Goal: Task Accomplishment & Management: Complete application form

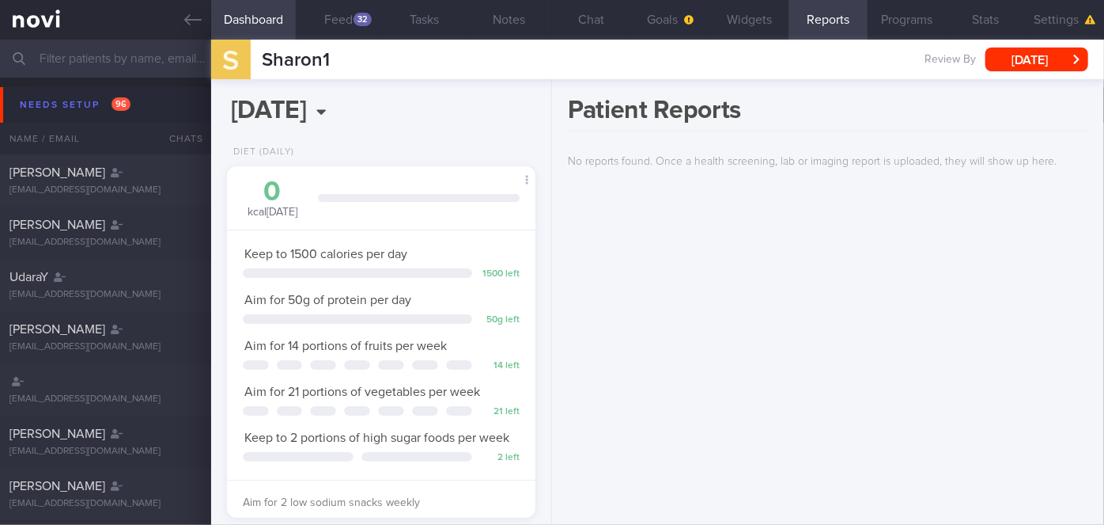
scroll to position [138, 276]
click at [187, 22] on icon at bounding box center [192, 19] width 17 height 11
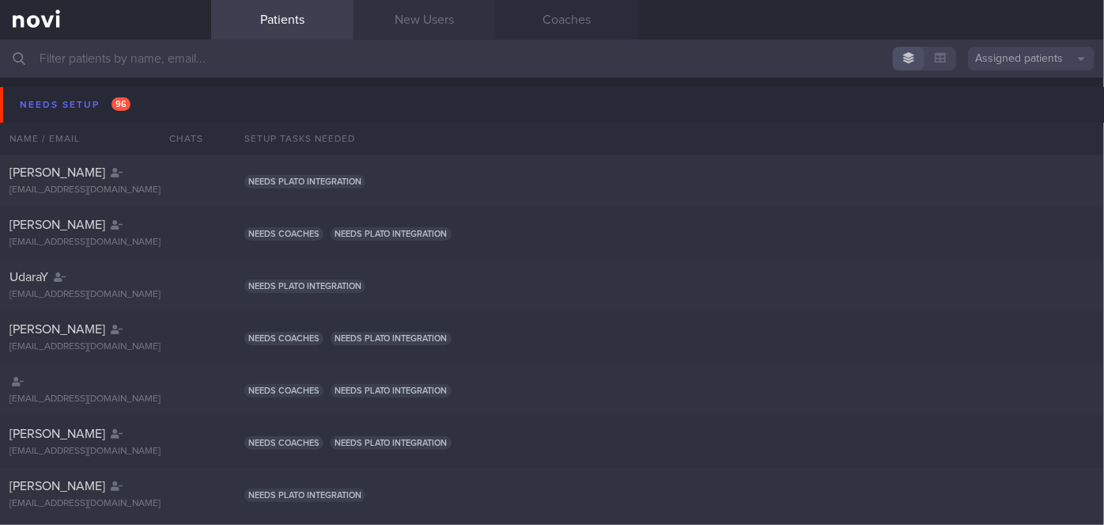
click at [426, 22] on link "New Users" at bounding box center [425, 20] width 142 height 40
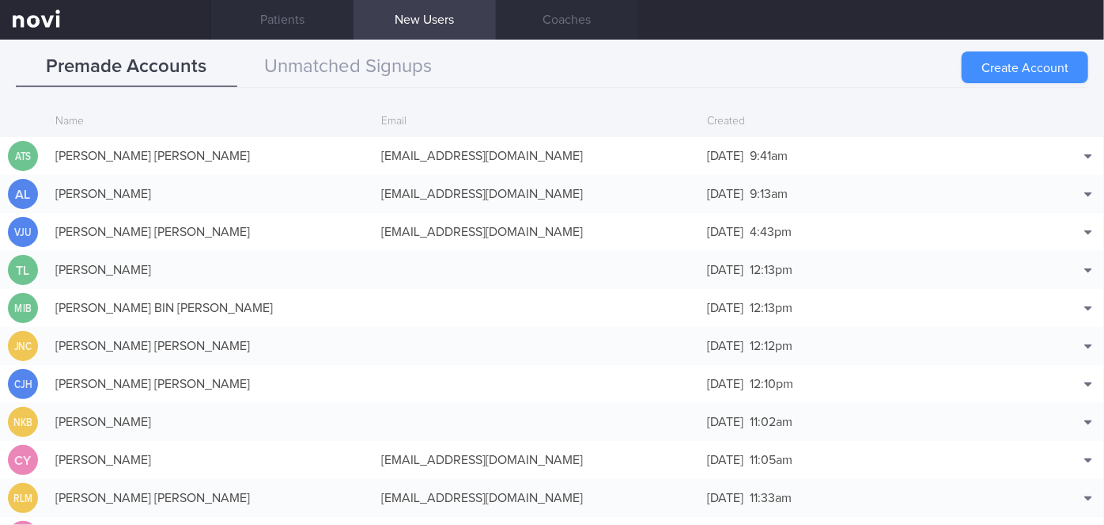
click at [548, 64] on button "Create Account" at bounding box center [1025, 67] width 127 height 32
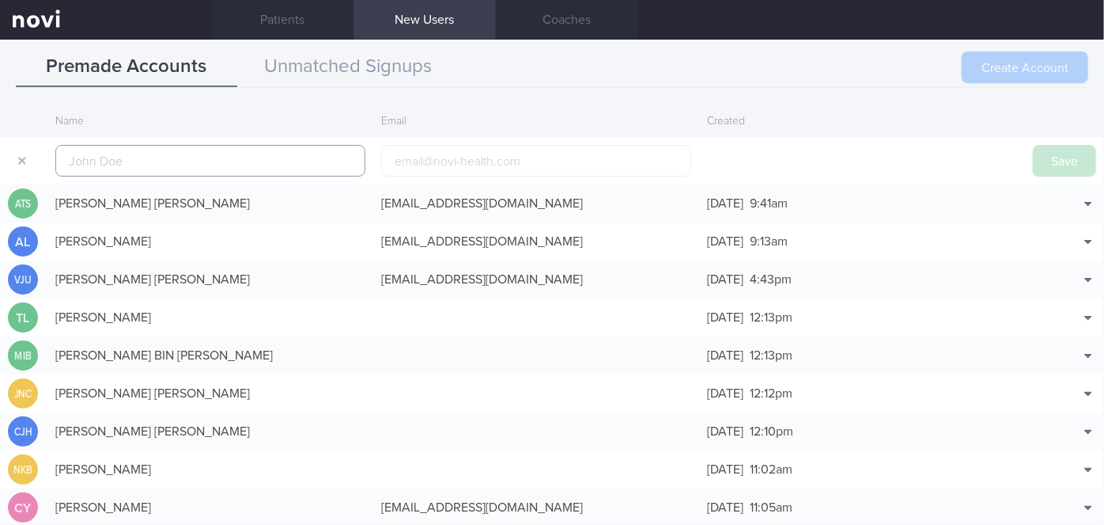
scroll to position [38, 0]
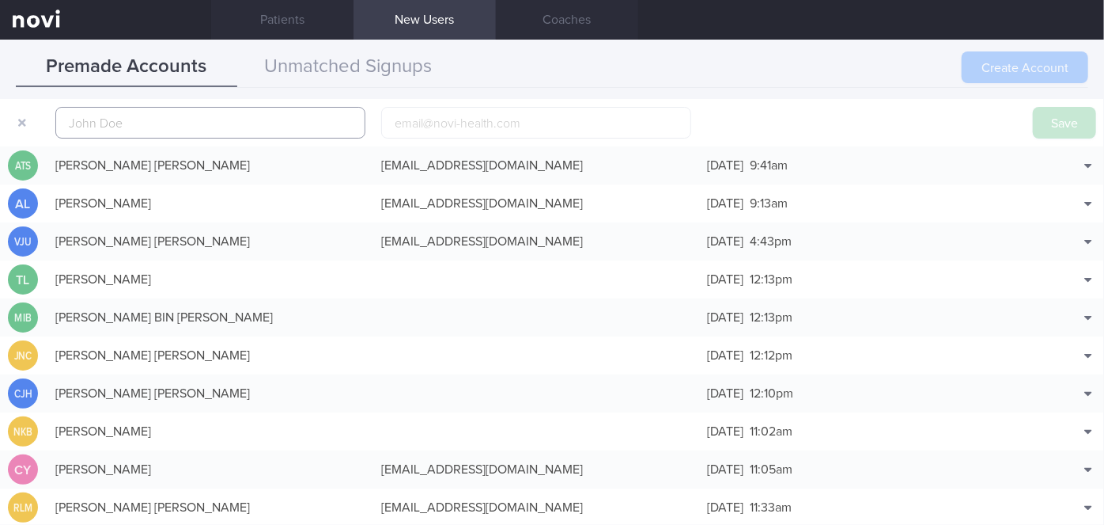
click at [342, 123] on input "text" at bounding box center [210, 123] width 310 height 32
paste input "Less than 6 hours per night, but reports generally feeling refreshed."
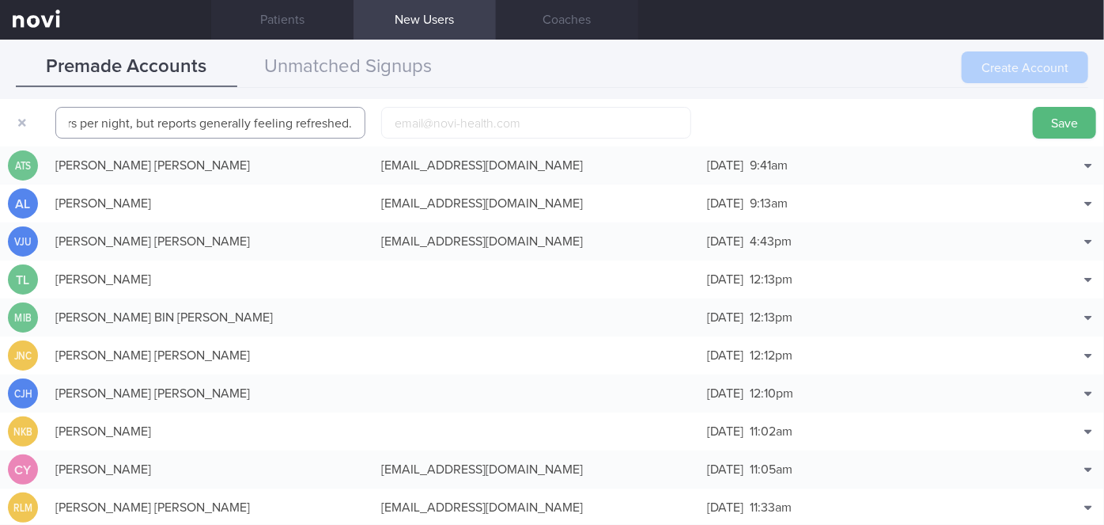
scroll to position [0, 0]
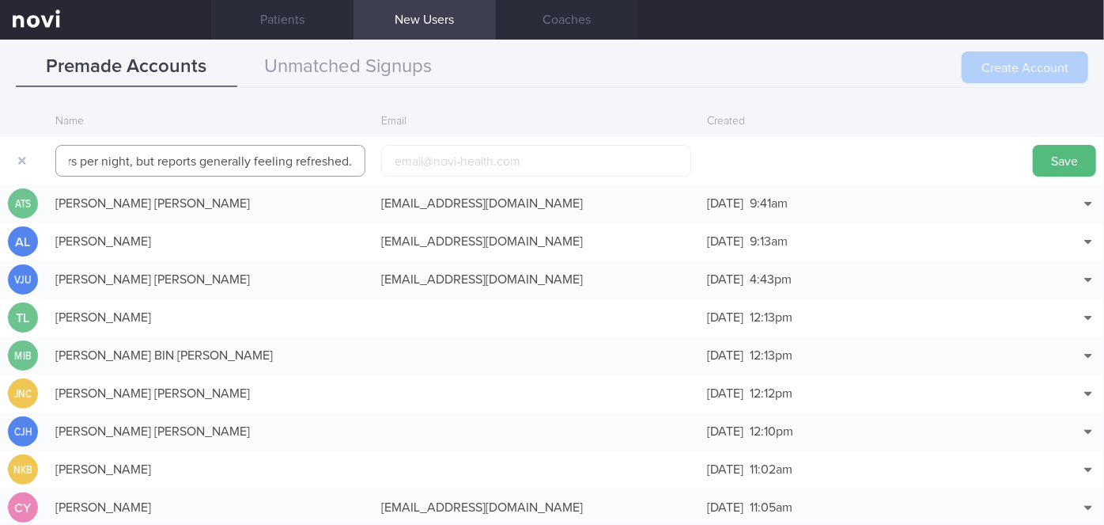
drag, startPoint x: 354, startPoint y: 121, endPoint x: 0, endPoint y: 87, distance: 355.3
click at [0, 87] on div "Premade Accounts Unmatched Signups Create Account Name Email Created Less than …" at bounding box center [552, 282] width 1104 height 485
type input "L"
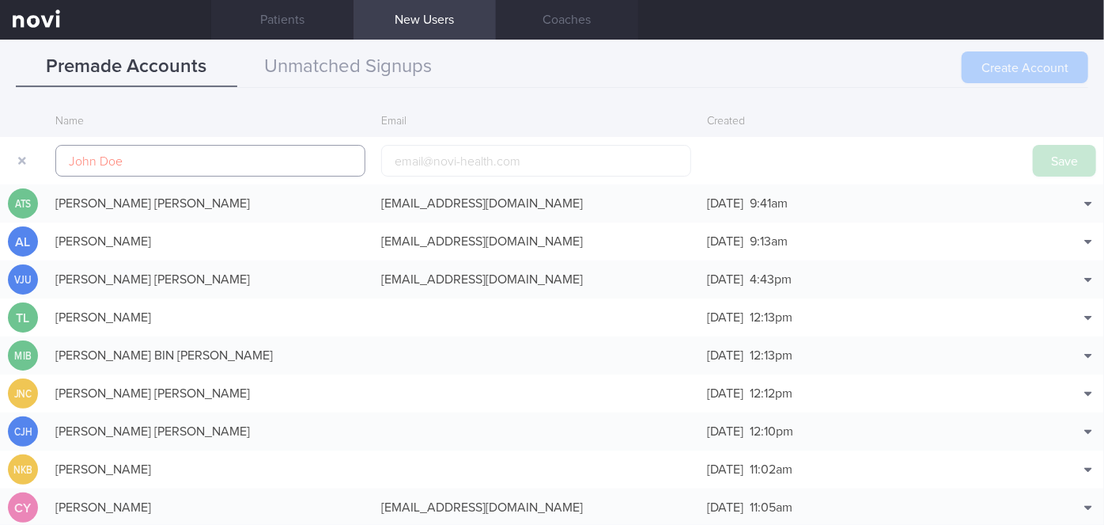
click at [339, 164] on input "text" at bounding box center [210, 161] width 310 height 32
paste input "[PERSON_NAME]"
type input "[PERSON_NAME]"
click at [428, 161] on input "email" at bounding box center [536, 161] width 310 height 32
paste input "[EMAIL_ADDRESS][DOMAIN_NAME]"
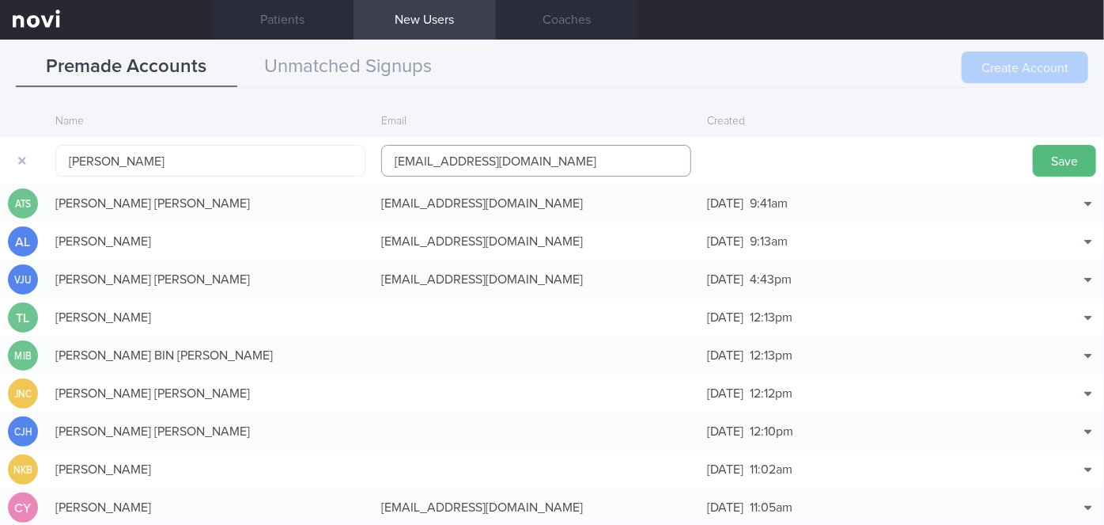
click at [439, 161] on input "[EMAIL_ADDRESS][DOMAIN_NAME]" at bounding box center [536, 161] width 310 height 32
type input "[EMAIL_ADDRESS][DOMAIN_NAME]"
click at [548, 158] on button "Save" at bounding box center [1064, 161] width 63 height 32
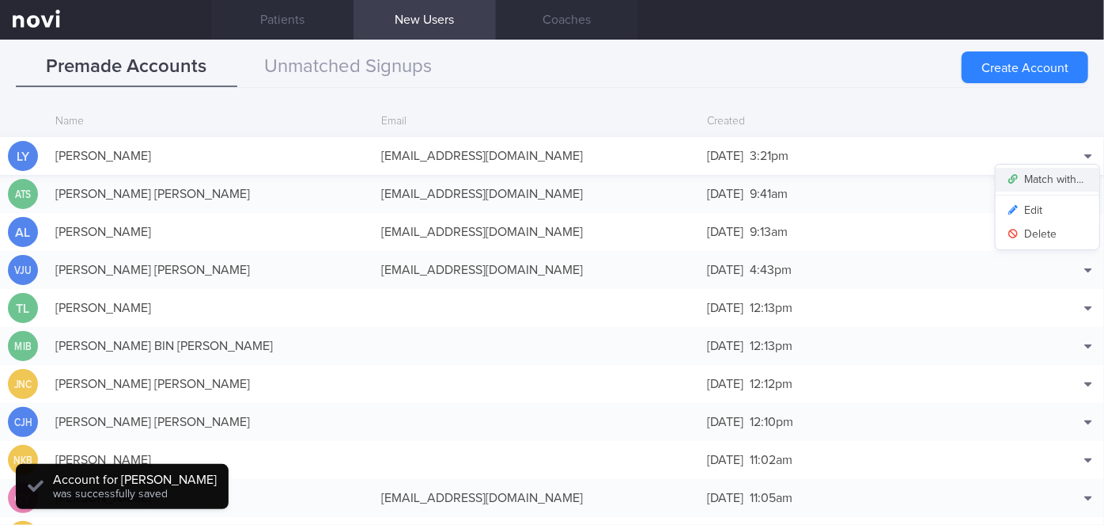
click at [548, 178] on button "Match with..." at bounding box center [1048, 180] width 104 height 24
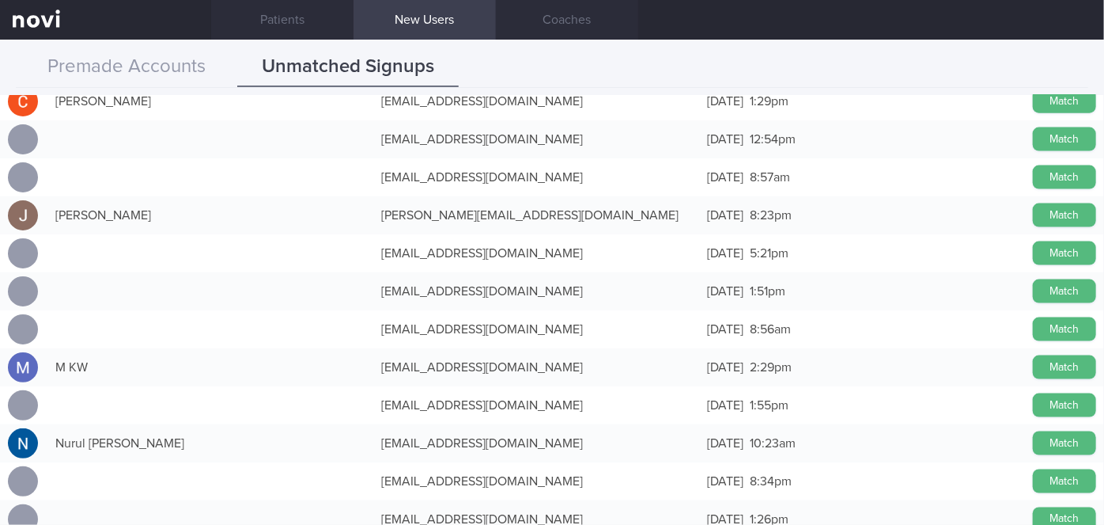
scroll to position [1118, 0]
click at [548, 254] on button "Match" at bounding box center [1064, 253] width 63 height 24
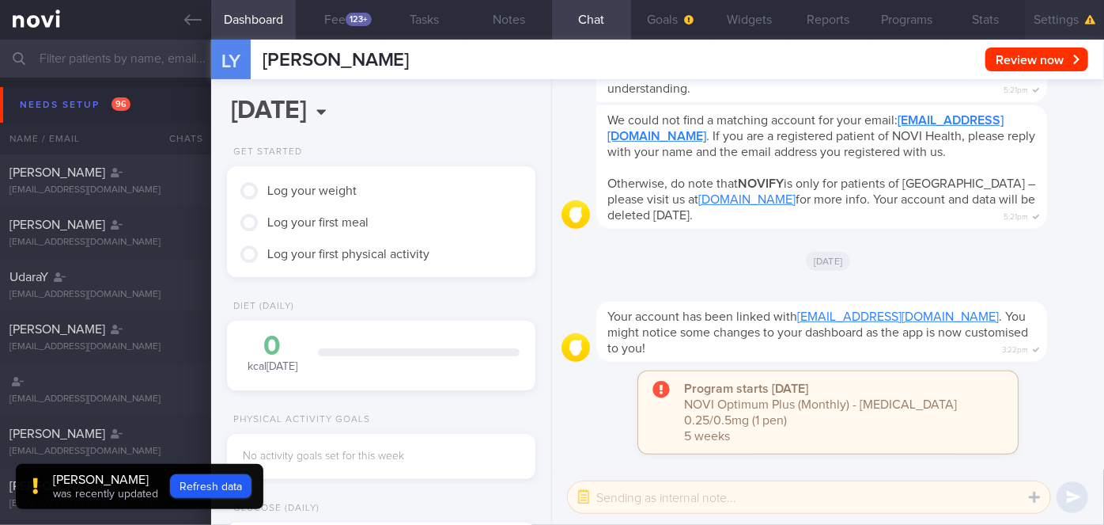
click at [548, 17] on button "Settings" at bounding box center [1064, 20] width 79 height 40
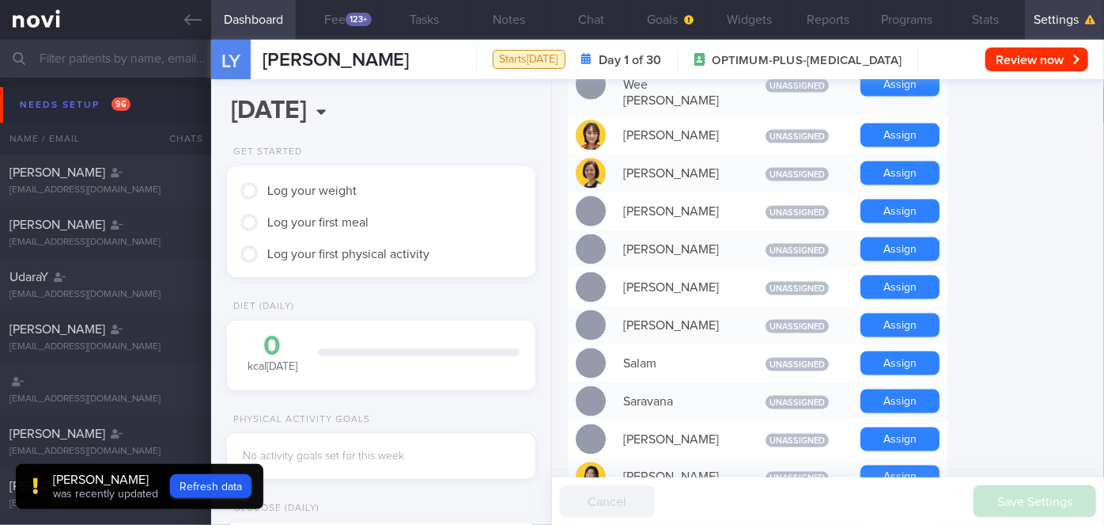
scroll to position [1138, 0]
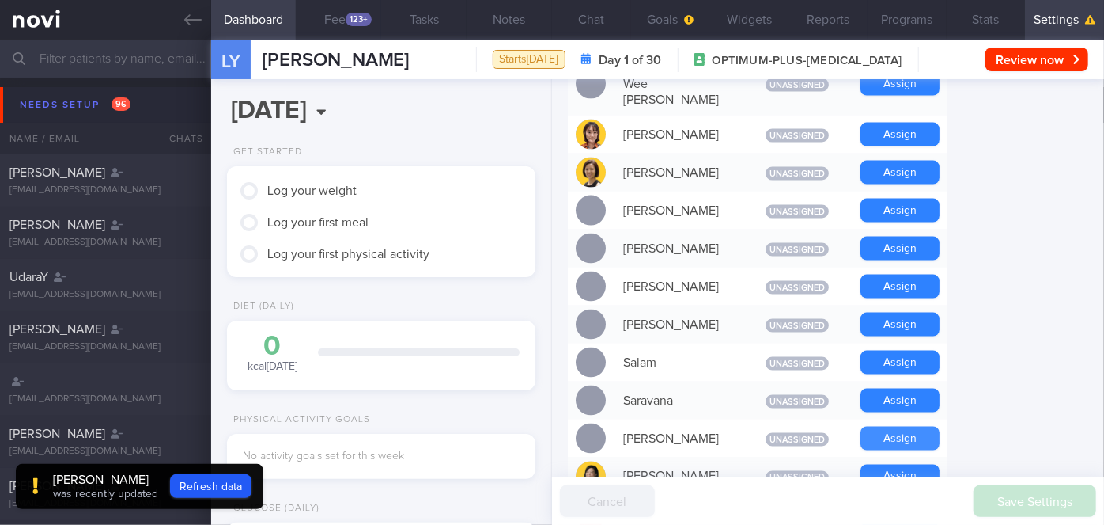
click at [548, 426] on button "Assign" at bounding box center [900, 438] width 79 height 24
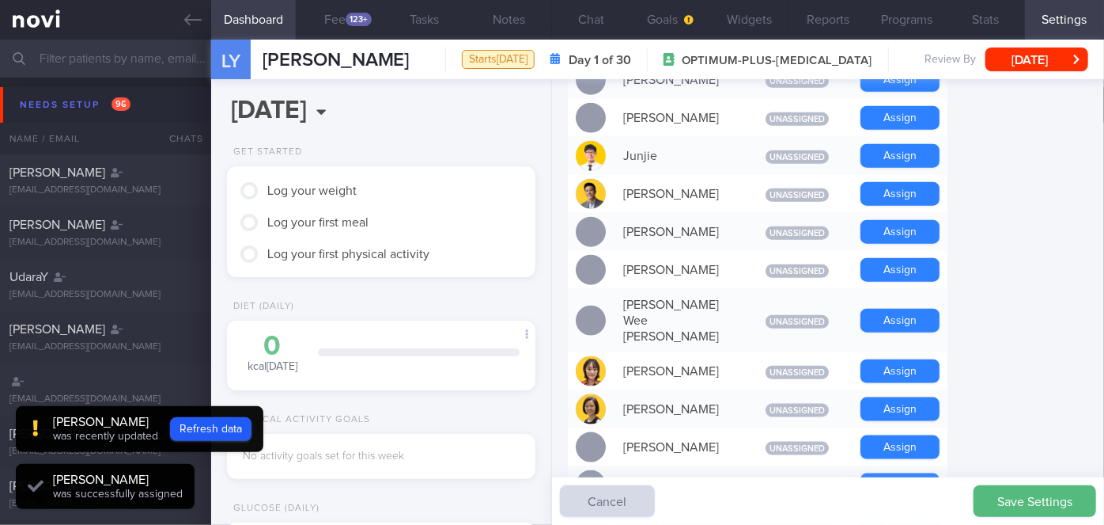
scroll to position [816, 0]
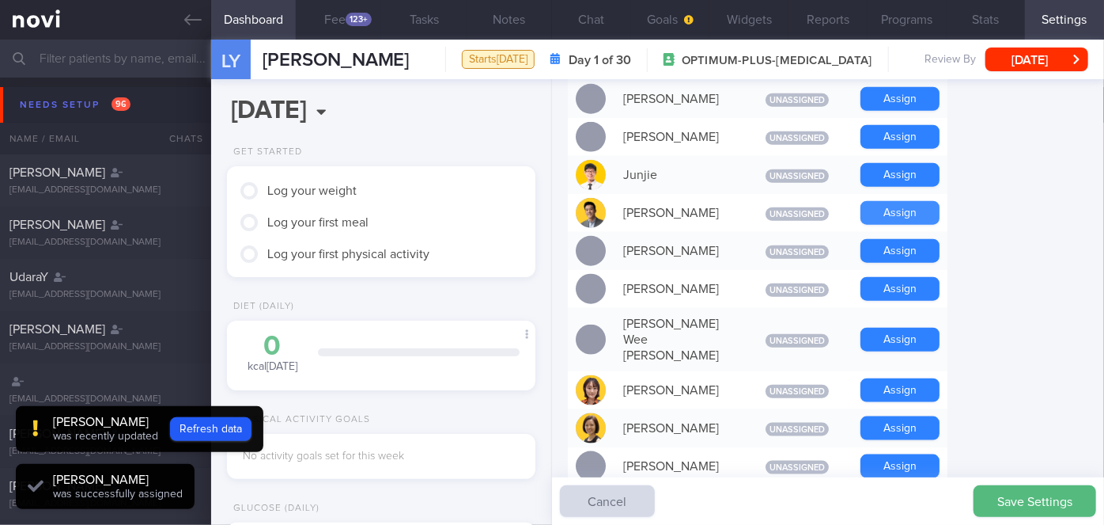
click at [548, 201] on button "Assign" at bounding box center [900, 213] width 79 height 24
click at [548, 33] on button "Chat" at bounding box center [591, 20] width 79 height 40
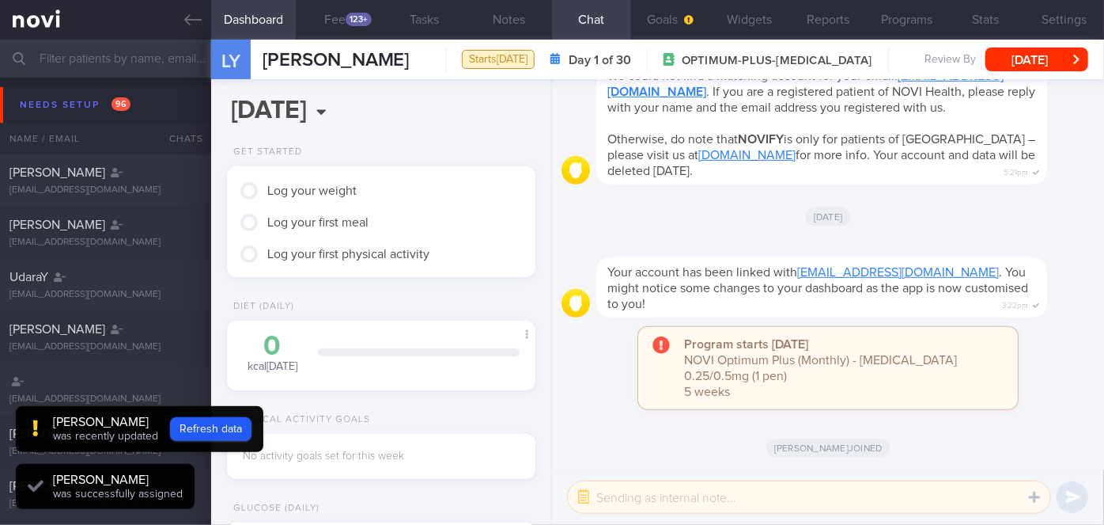
scroll to position [138, 276]
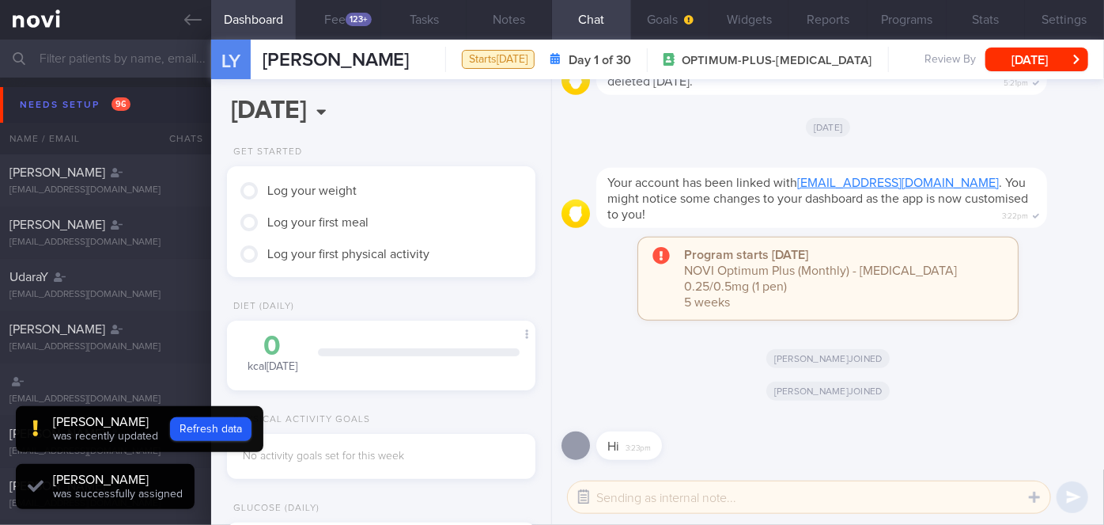
click at [548, 503] on button "button" at bounding box center [584, 497] width 28 height 28
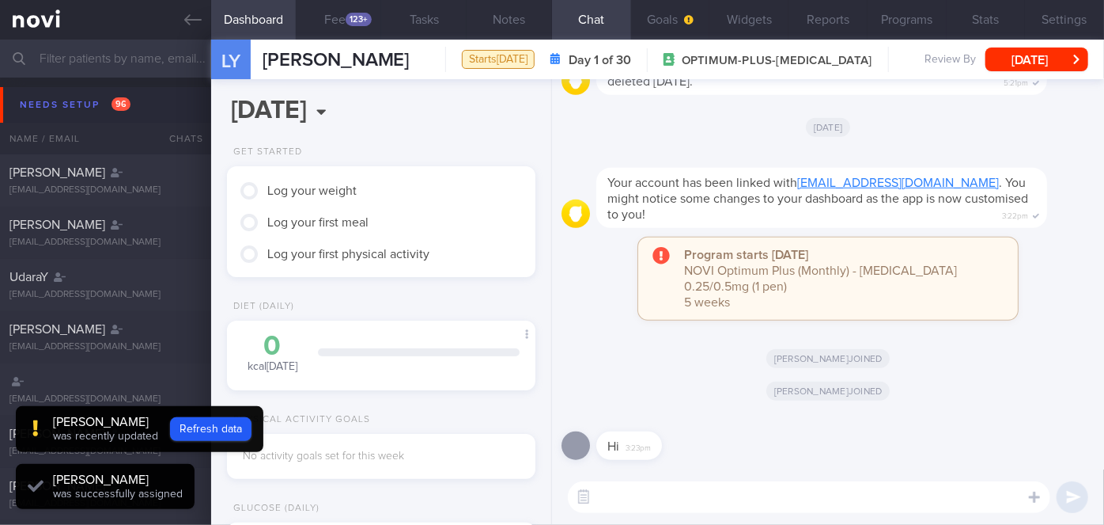
click at [548, 504] on textarea at bounding box center [809, 497] width 483 height 32
type textarea "Hi"
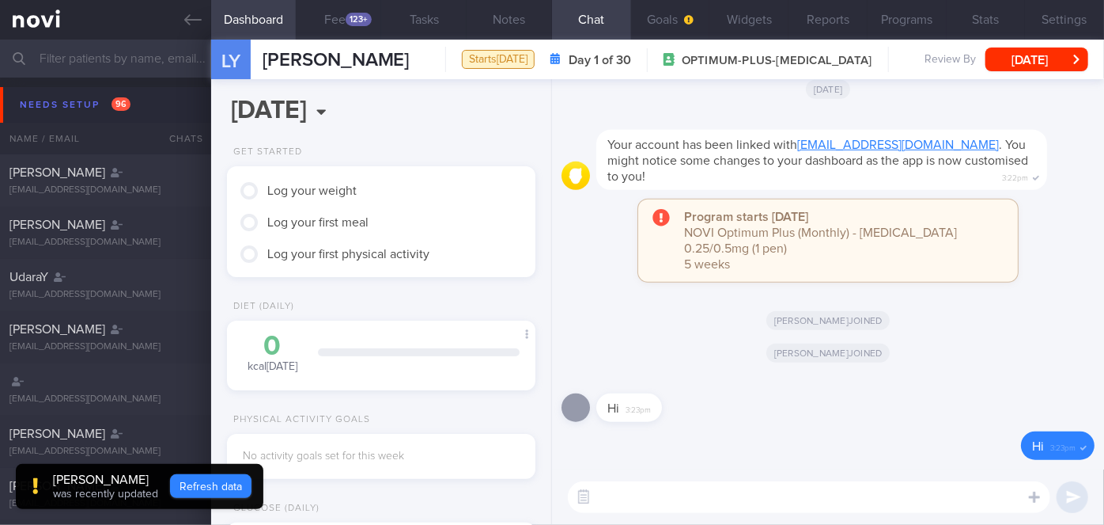
click at [202, 486] on button "Refresh data" at bounding box center [210, 486] width 81 height 24
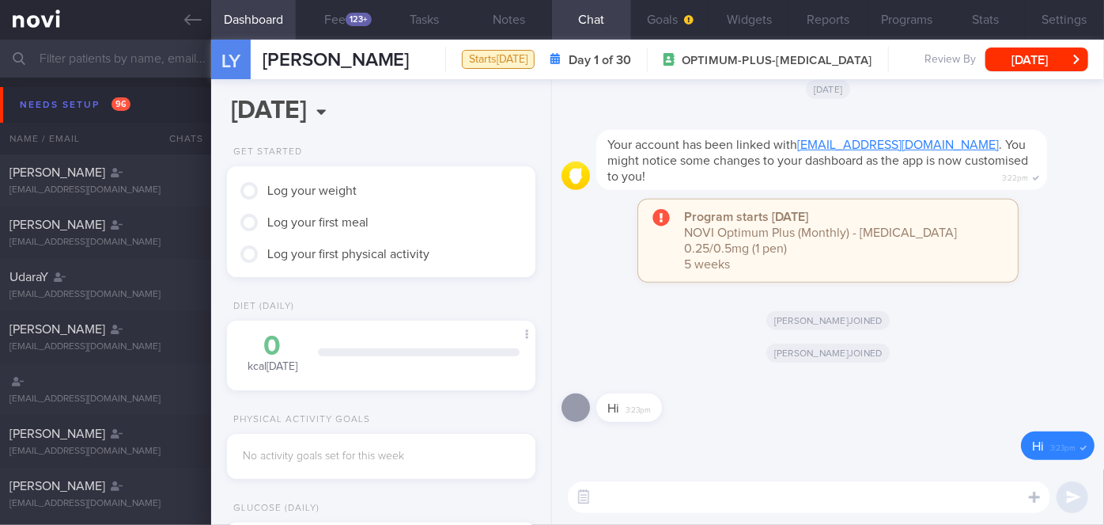
type input "38a75c359e4f4ad48a85d32822282c52"
click at [342, 17] on button "Feed 123+" at bounding box center [338, 20] width 85 height 40
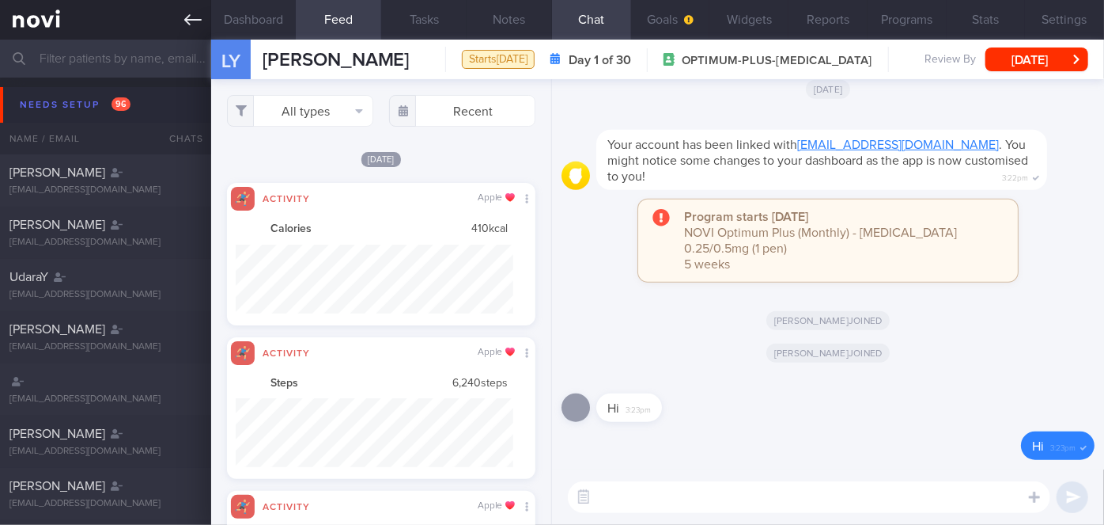
click at [190, 19] on icon at bounding box center [192, 19] width 17 height 11
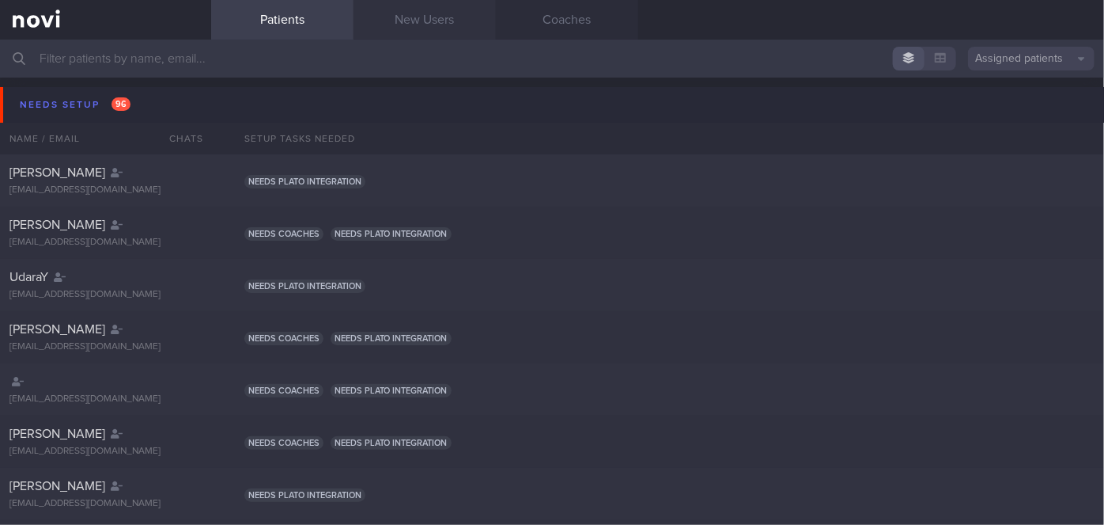
click at [400, 12] on link "New Users" at bounding box center [425, 20] width 142 height 40
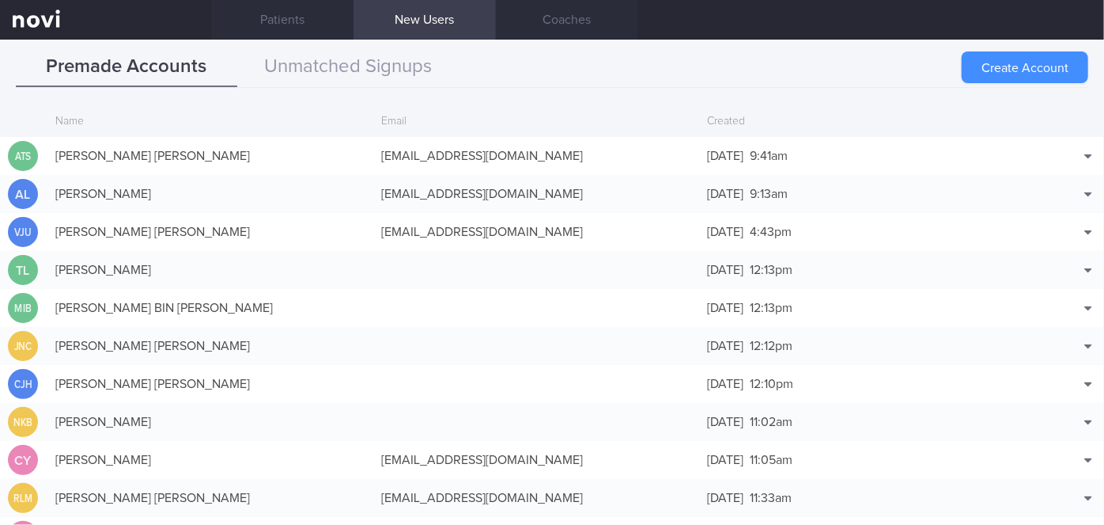
click at [548, 72] on button "Create Account" at bounding box center [1025, 67] width 127 height 32
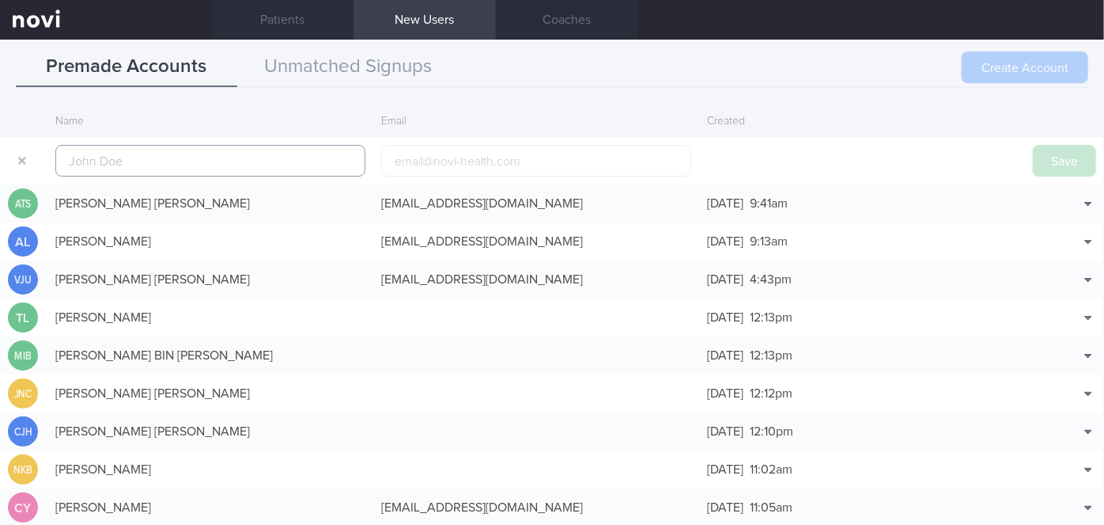
scroll to position [38, 0]
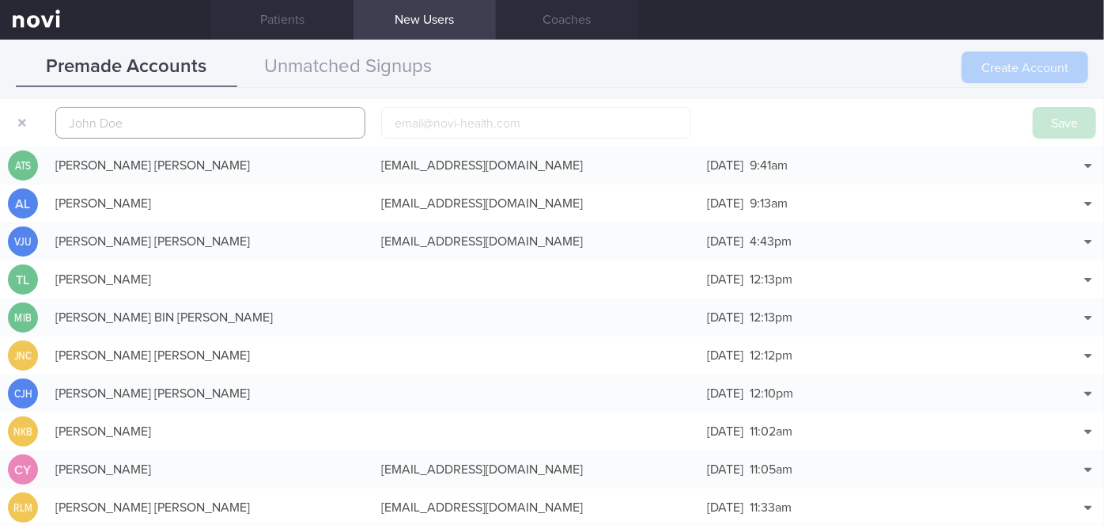
click at [209, 123] on input "text" at bounding box center [210, 123] width 310 height 32
paste input "NURUL HUSNA BINTI [PERSON_NAME] [PERSON_NAME]"
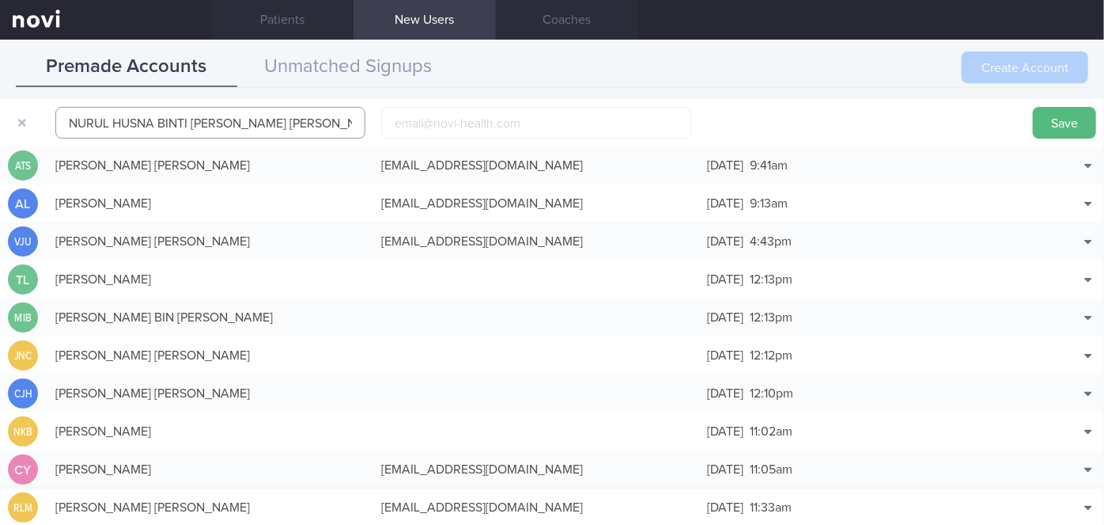
type input "NURUL HUSNA BINTI [PERSON_NAME] [PERSON_NAME]"
click at [407, 122] on input "email" at bounding box center [536, 123] width 310 height 32
paste input "[EMAIL_ADDRESS][DOMAIN_NAME]"
click at [438, 119] on input "[EMAIL_ADDRESS][DOMAIN_NAME]" at bounding box center [536, 123] width 310 height 32
type input "[EMAIL_ADDRESS][DOMAIN_NAME]"
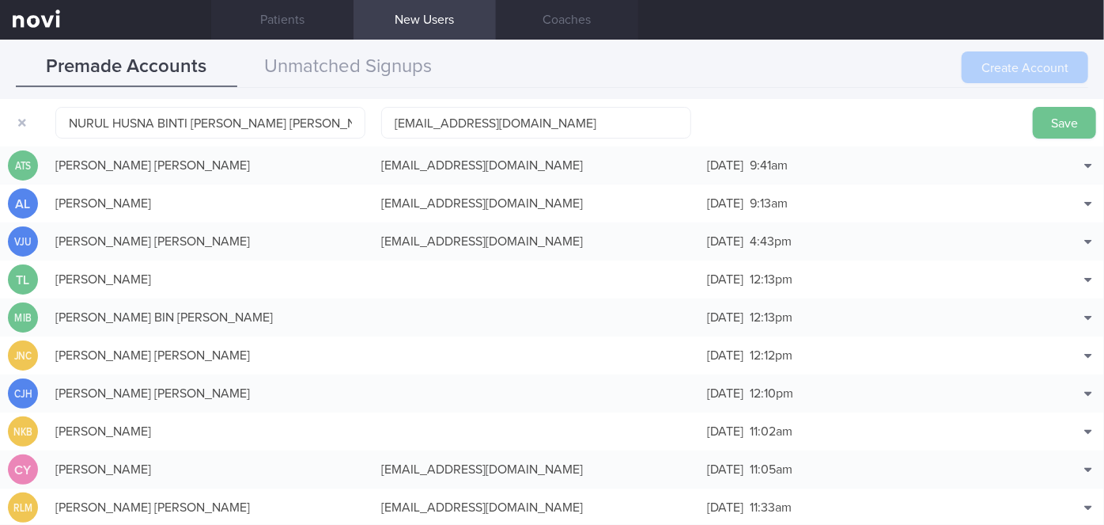
click at [548, 119] on button "Save" at bounding box center [1064, 123] width 63 height 32
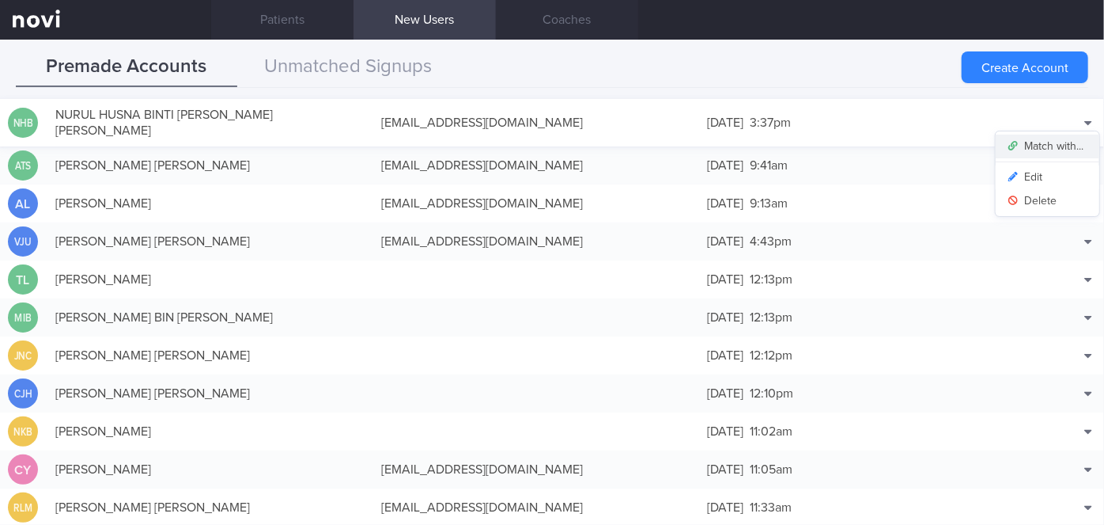
click at [548, 134] on button "Match with..." at bounding box center [1048, 146] width 104 height 24
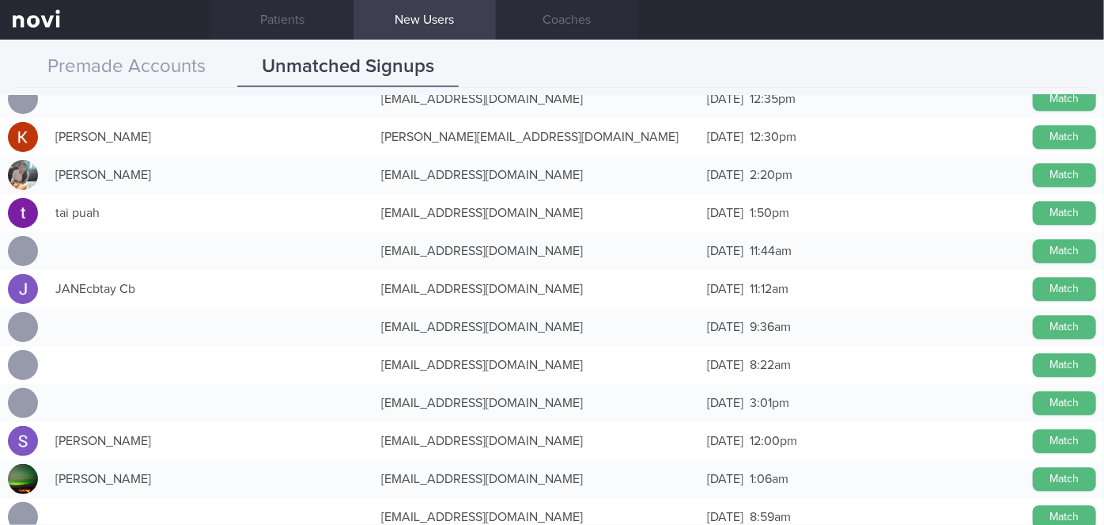
scroll to position [1918, 0]
click at [543, 364] on div "[EMAIL_ADDRESS][DOMAIN_NAME]" at bounding box center [536, 365] width 326 height 32
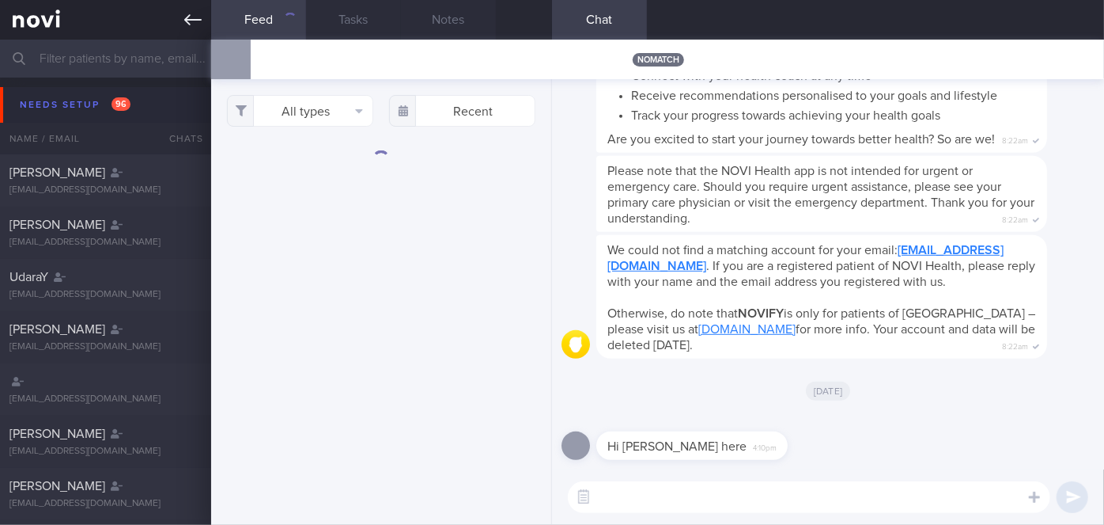
click at [192, 15] on icon at bounding box center [192, 19] width 17 height 17
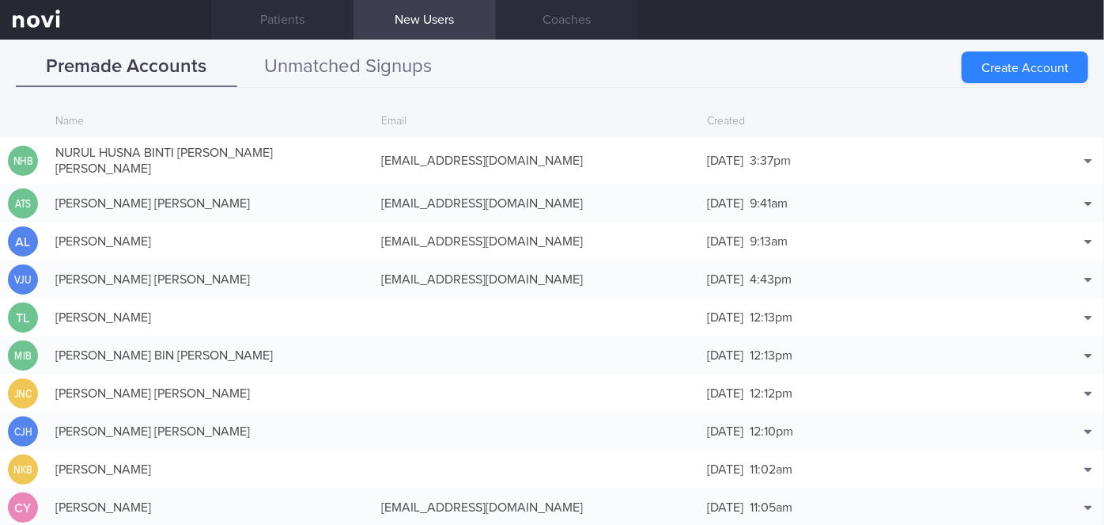
click at [399, 69] on button "Unmatched Signups" at bounding box center [348, 67] width 222 height 40
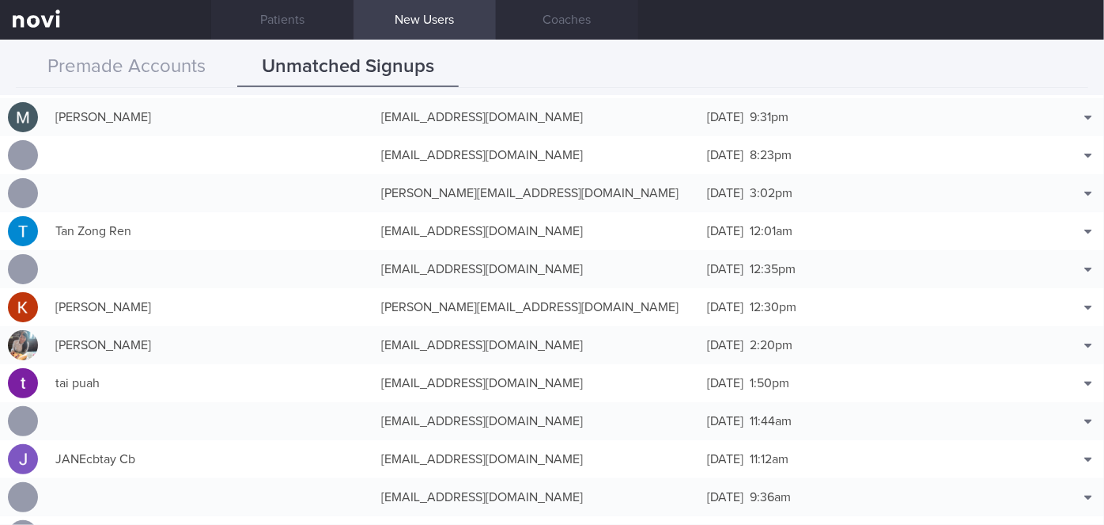
scroll to position [1812, 0]
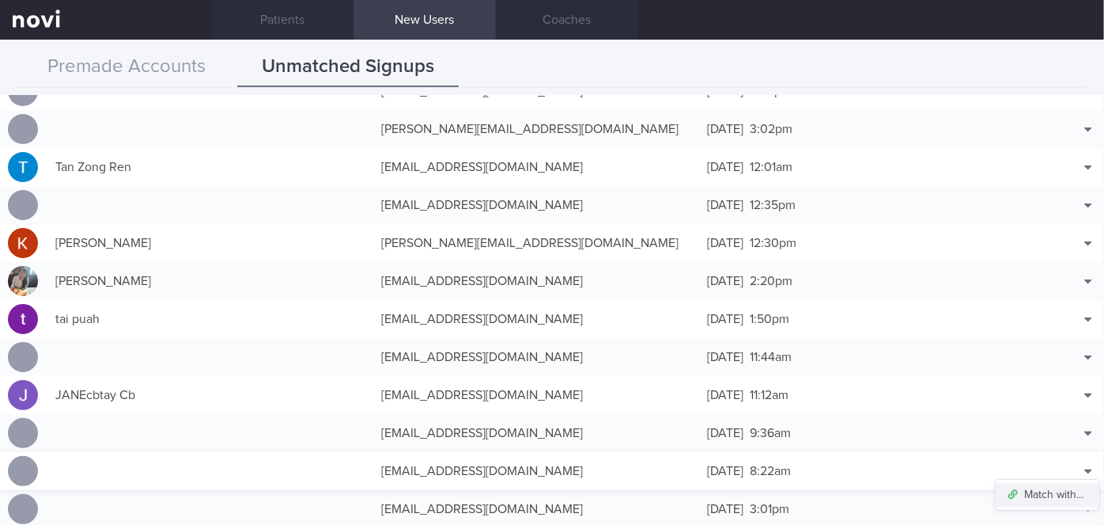
click at [548, 487] on button "Match with..." at bounding box center [1048, 495] width 104 height 24
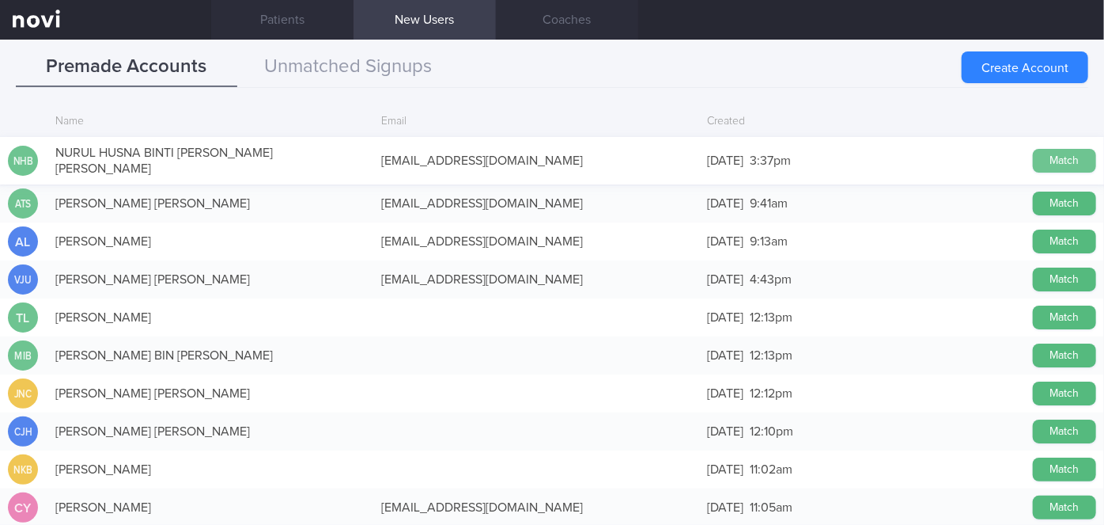
click at [548, 157] on button "Match" at bounding box center [1064, 161] width 63 height 24
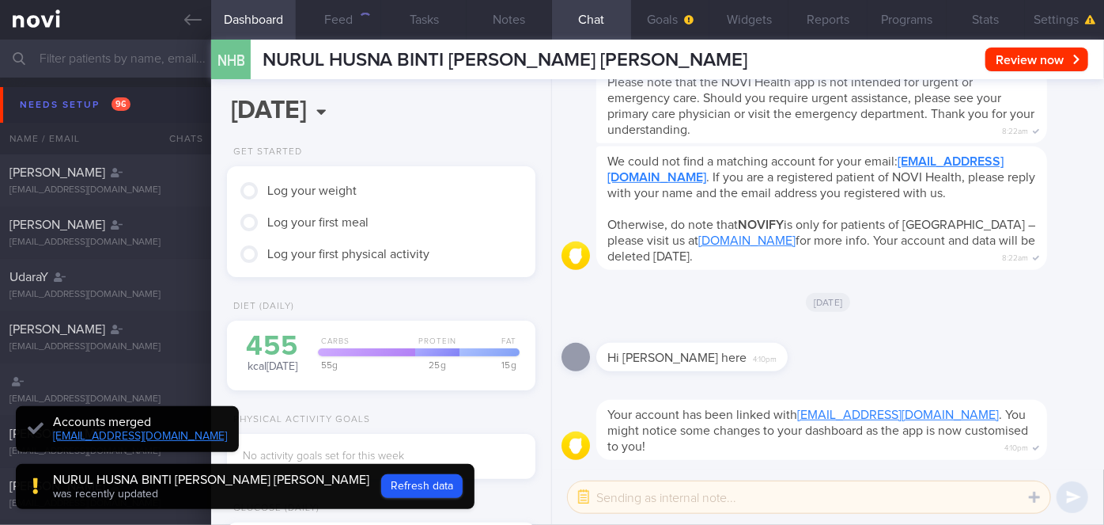
scroll to position [134, 270]
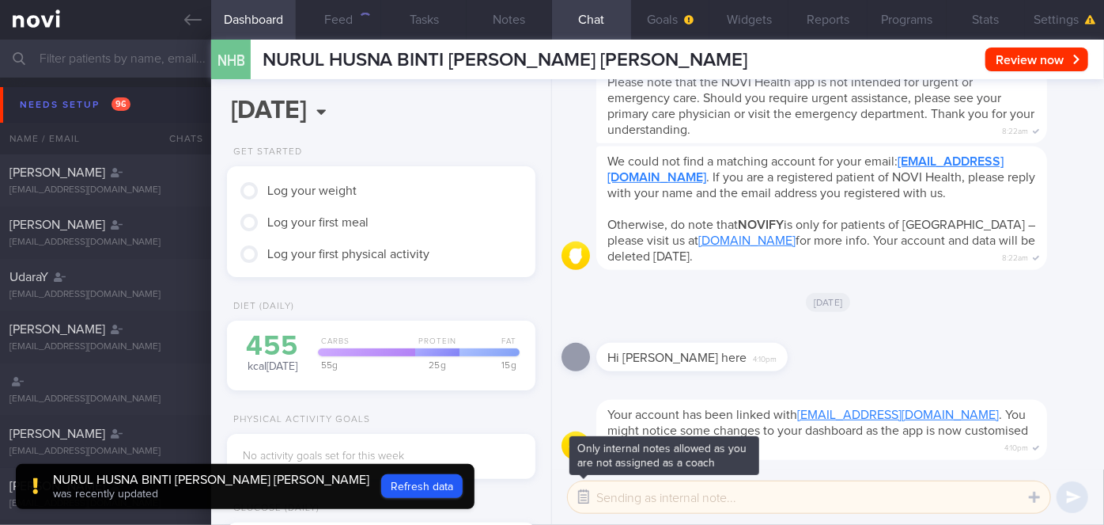
click at [548, 492] on button "button" at bounding box center [584, 497] width 28 height 28
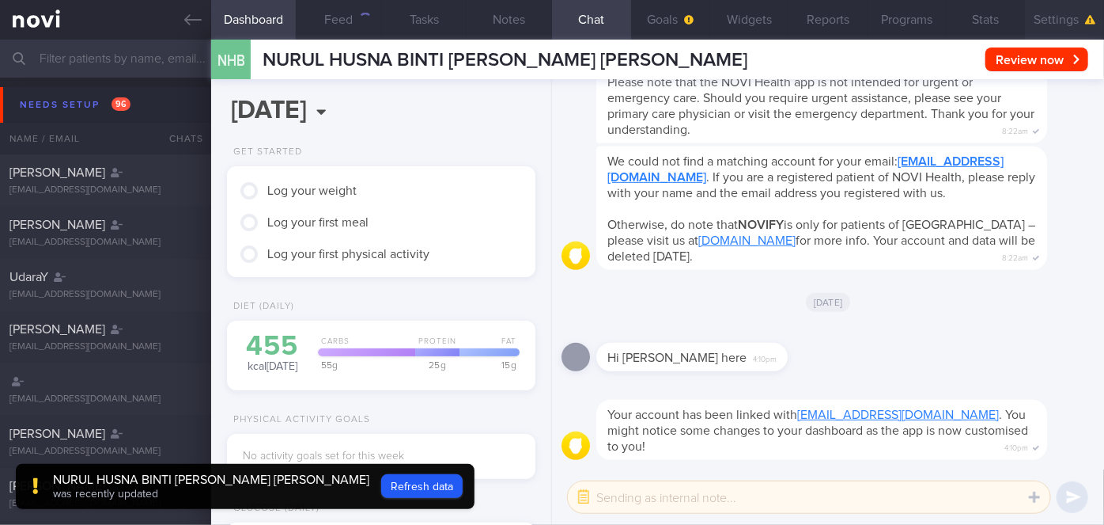
click at [548, 19] on button "Settings" at bounding box center [1064, 20] width 79 height 40
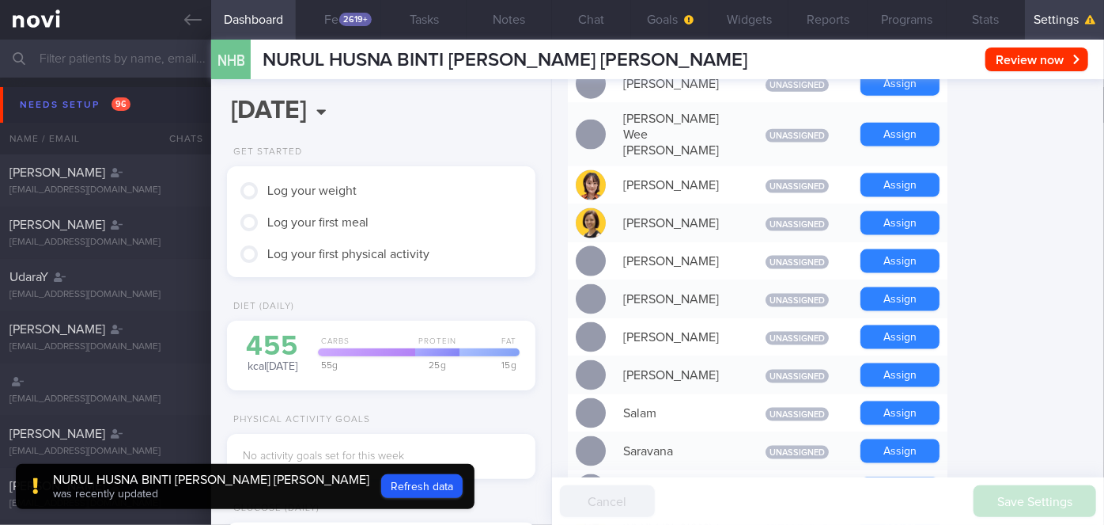
scroll to position [1095, 0]
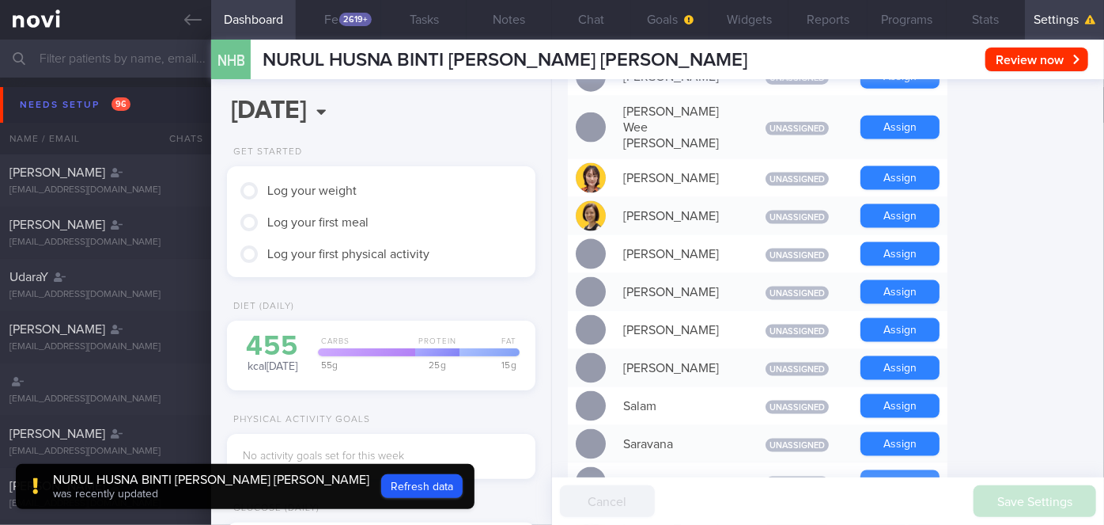
click at [548, 470] on button "Assign" at bounding box center [900, 482] width 79 height 24
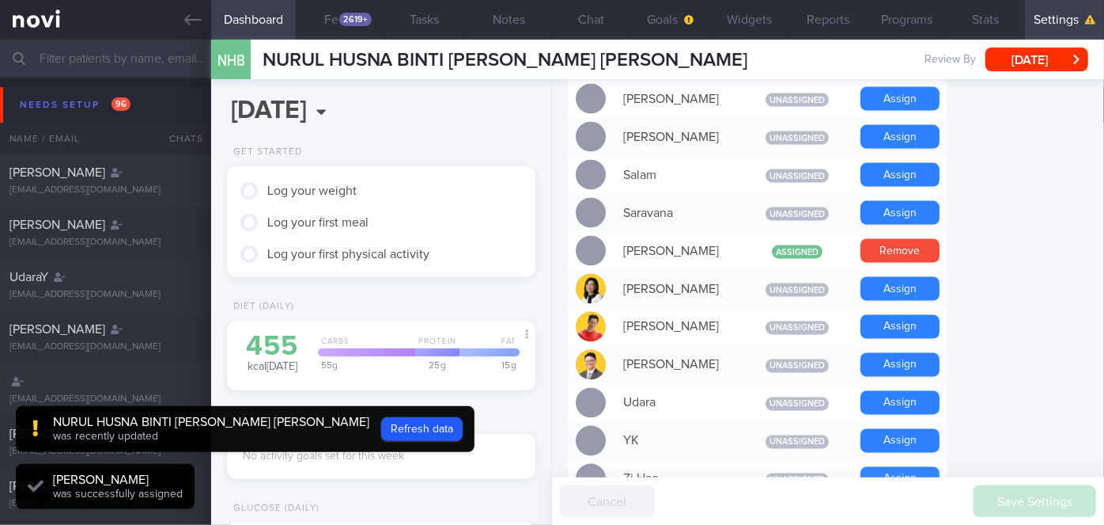
scroll to position [1294, 0]
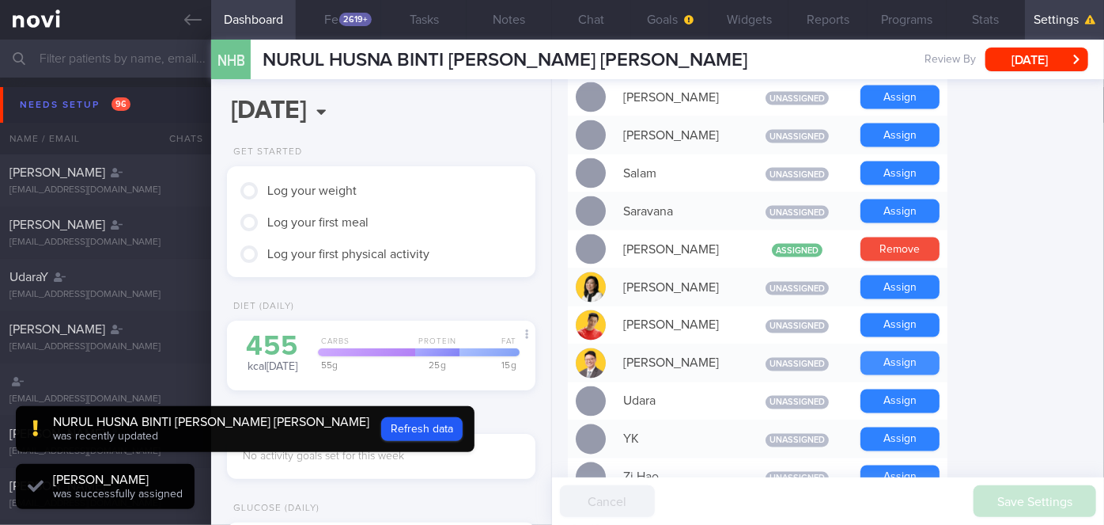
click at [548, 351] on button "Assign" at bounding box center [900, 363] width 79 height 24
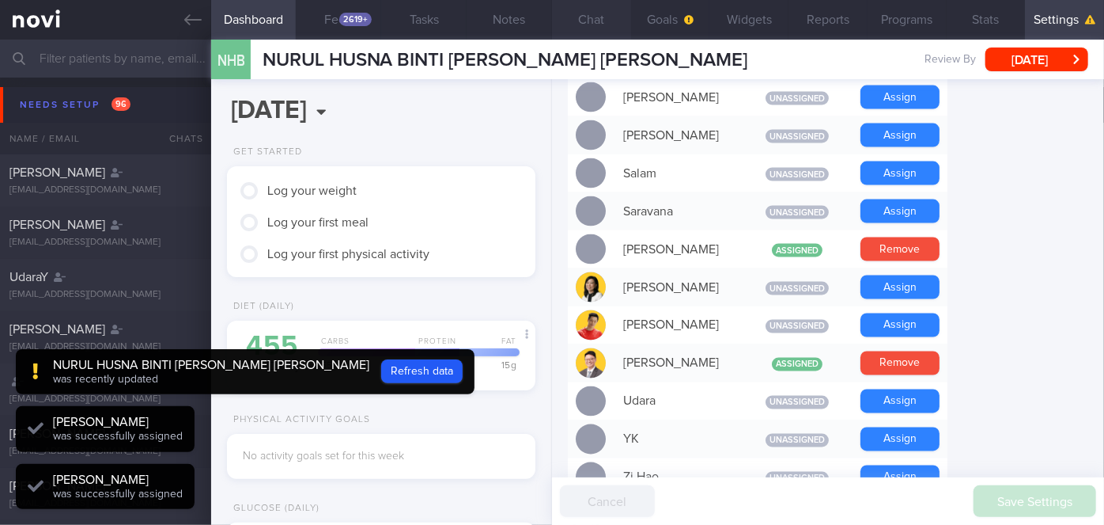
scroll to position [138, 276]
click at [548, 33] on button "Chat" at bounding box center [591, 20] width 79 height 40
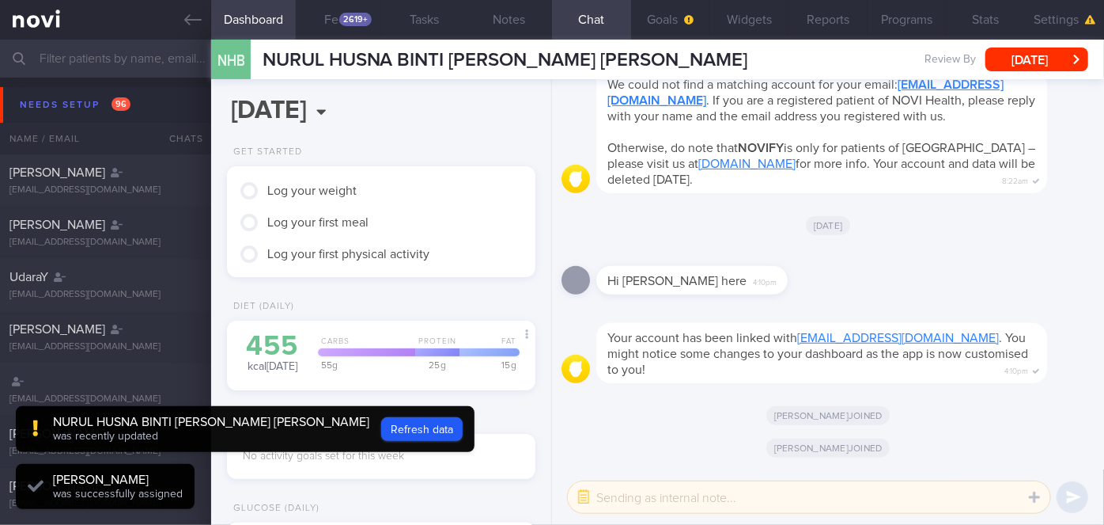
click at [548, 495] on textarea at bounding box center [809, 497] width 483 height 32
click at [548, 494] on button "button" at bounding box center [584, 497] width 28 height 28
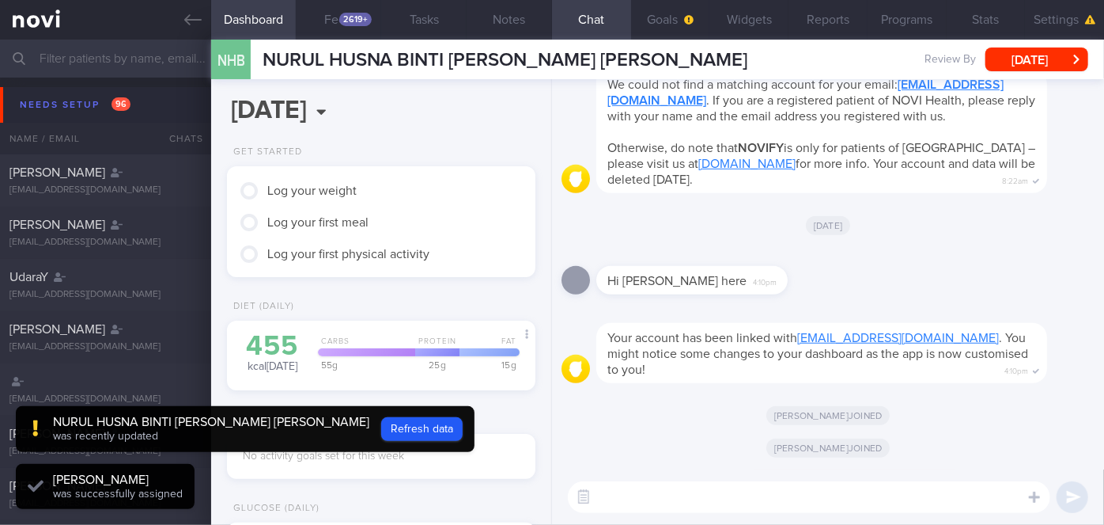
click at [548, 494] on textarea at bounding box center [809, 497] width 483 height 32
type textarea "Hi"
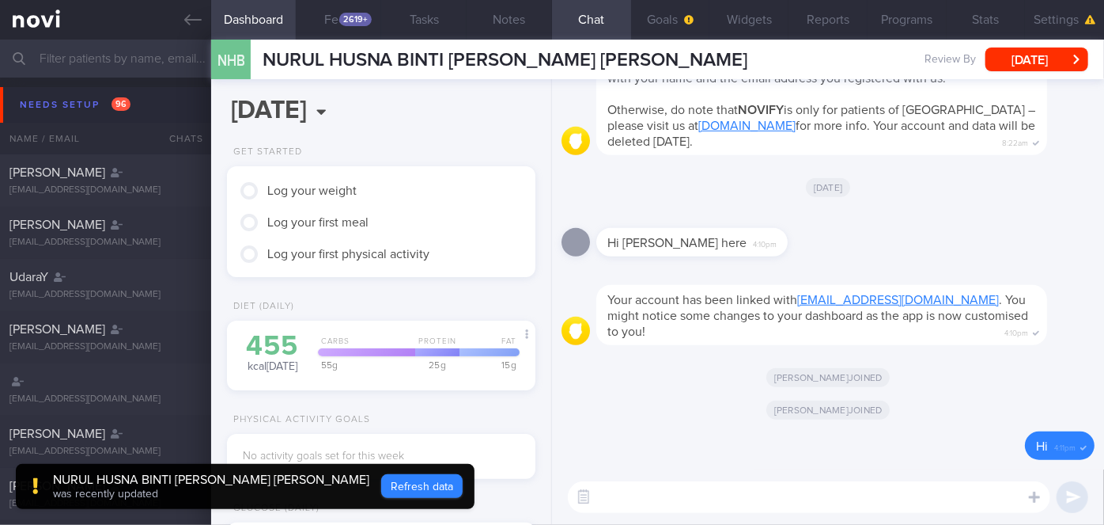
click at [381, 477] on button "Refresh data" at bounding box center [421, 486] width 81 height 24
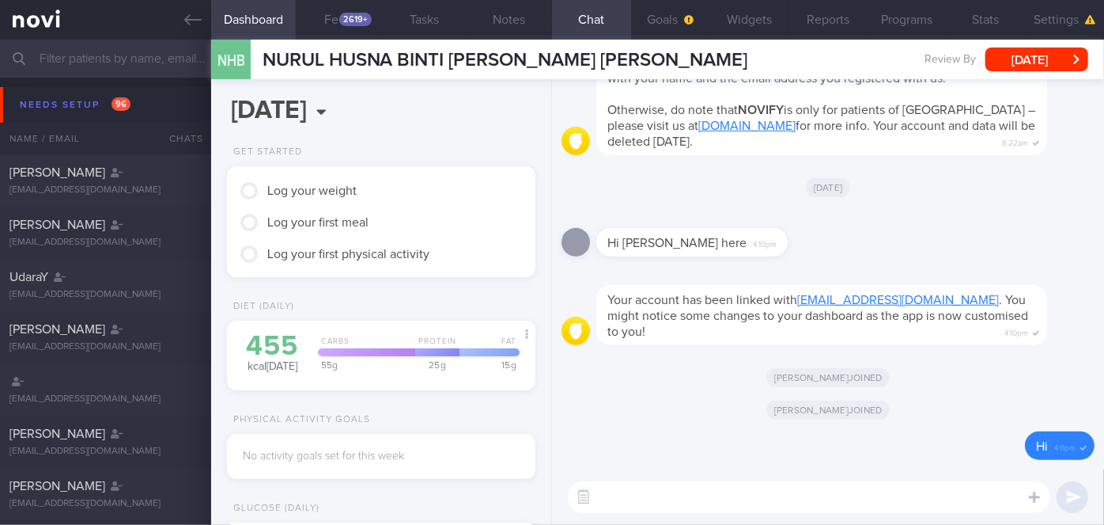
scroll to position [138, 276]
click at [345, 25] on div "2619+" at bounding box center [355, 19] width 32 height 13
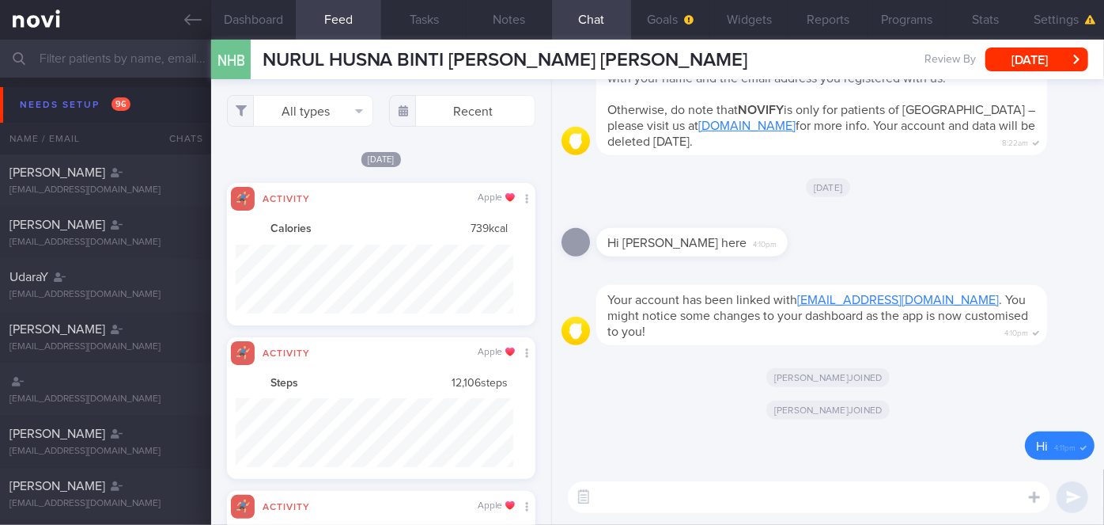
scroll to position [68, 277]
